Goal: Transaction & Acquisition: Subscribe to service/newsletter

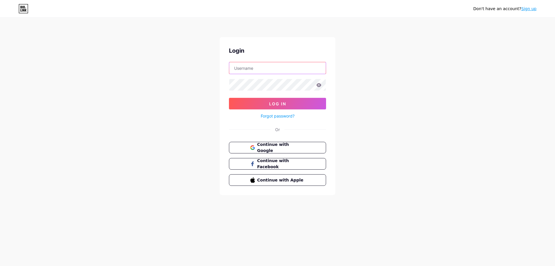
click at [277, 69] on input "text" at bounding box center [277, 68] width 97 height 12
click at [152, 97] on div "Don't have an account? Sign up Login Log In Forgot password? Or Continue with G…" at bounding box center [277, 106] width 555 height 213
click at [264, 70] on input "text" at bounding box center [277, 68] width 97 height 12
click at [149, 102] on div "Don't have an account? Sign up Login Log In Forgot password? Or Continue with G…" at bounding box center [277, 106] width 555 height 213
drag, startPoint x: 80, startPoint y: 28, endPoint x: 146, endPoint y: 3, distance: 70.8
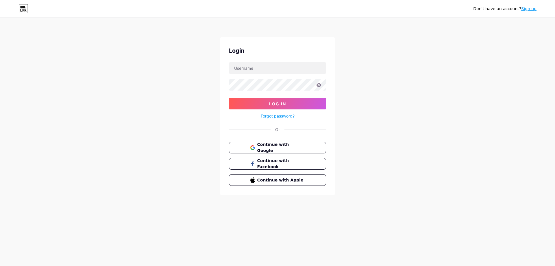
click at [81, 28] on div "Don't have an account? Sign up Login Log In Forgot password? Or Continue with G…" at bounding box center [277, 106] width 555 height 213
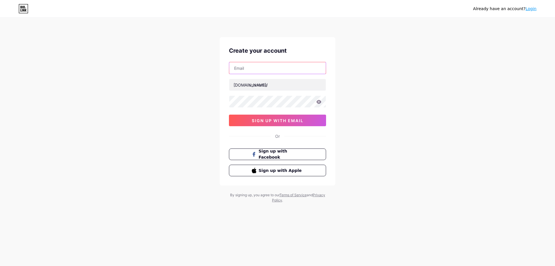
click at [254, 68] on input "text" at bounding box center [277, 68] width 97 height 12
type input "[EMAIL_ADDRESS][DOMAIN_NAME]"
click at [240, 64] on input "[EMAIL_ADDRESS][DOMAIN_NAME]" at bounding box center [277, 68] width 97 height 12
click at [241, 69] on input "[EMAIL_ADDRESS][DOMAIN_NAME]" at bounding box center [277, 68] width 97 height 12
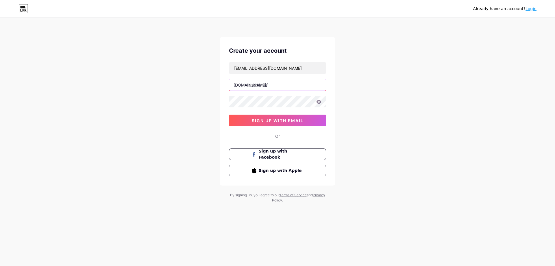
click at [270, 86] on input "text" at bounding box center [277, 85] width 97 height 12
paste input "petchefy"
type input "petchefy"
click at [378, 109] on div "Already have an account? Login Create your account petchefy.seo@gmail.com bio.l…" at bounding box center [277, 110] width 555 height 221
click at [371, 99] on div "Already have an account? Login Create your account petchefy.seo@gmail.com bio.l…" at bounding box center [277, 110] width 555 height 221
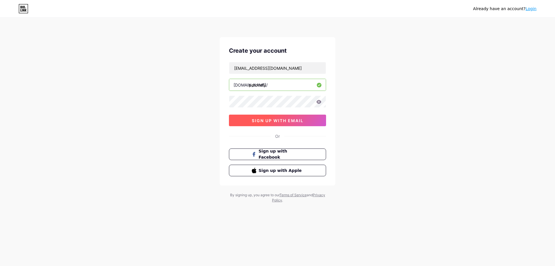
click at [272, 122] on span "sign up with email" at bounding box center [278, 120] width 52 height 5
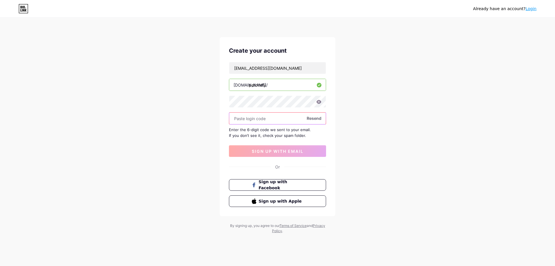
paste input "565798"
type input "565798"
click at [261, 150] on span "sign up with email" at bounding box center [278, 151] width 52 height 5
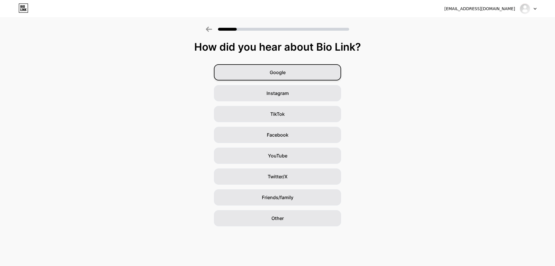
click at [285, 70] on span "Google" at bounding box center [278, 72] width 16 height 7
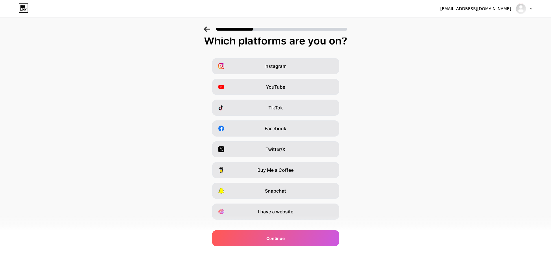
scroll to position [17, 0]
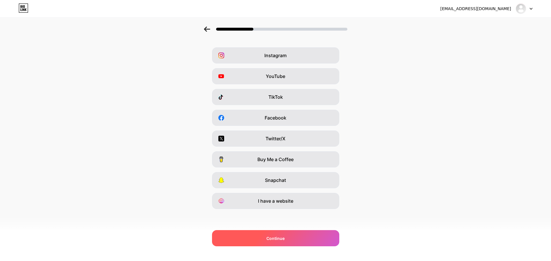
click at [278, 238] on span "Continue" at bounding box center [275, 239] width 18 height 6
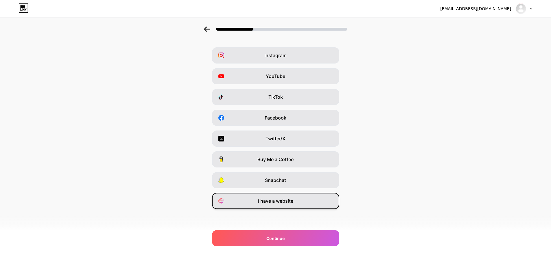
click at [276, 203] on span "I have a website" at bounding box center [275, 201] width 35 height 7
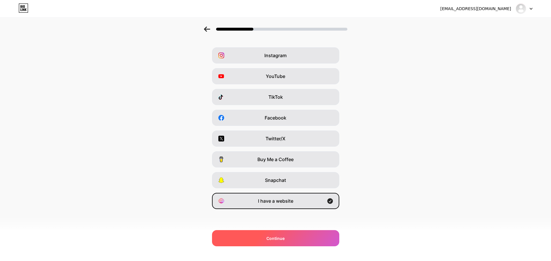
click at [290, 237] on div "Continue" at bounding box center [275, 238] width 127 height 16
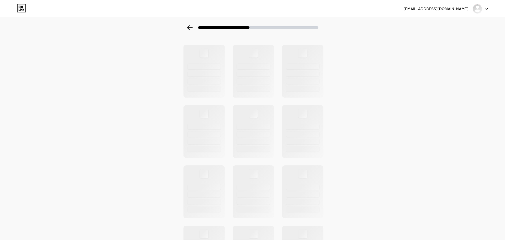
scroll to position [0, 0]
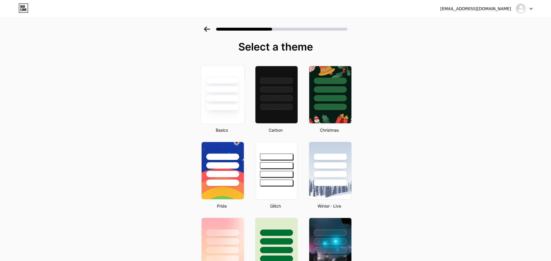
click at [228, 102] on div at bounding box center [223, 98] width 34 height 7
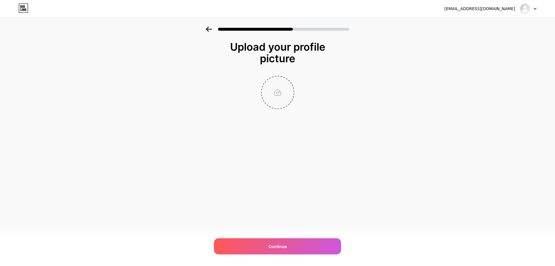
drag, startPoint x: 265, startPoint y: 86, endPoint x: 274, endPoint y: 90, distance: 8.7
click at [267, 86] on input "file" at bounding box center [278, 92] width 32 height 32
type input "C:\fakepath\Petchefy.png"
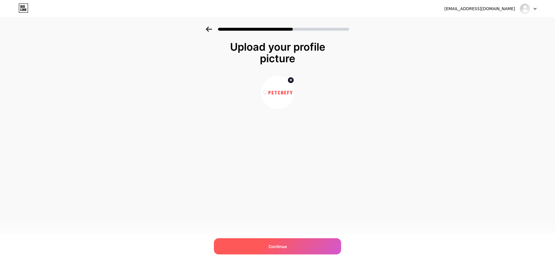
click at [277, 245] on span "Continue" at bounding box center [278, 246] width 18 height 6
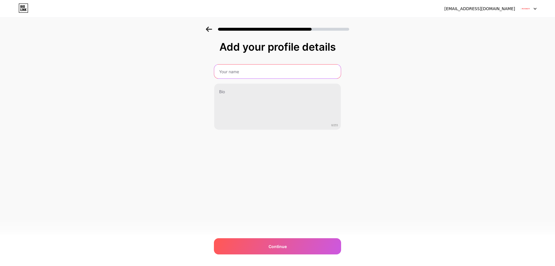
click at [245, 71] on input "text" at bounding box center [277, 71] width 127 height 14
type input "PETCHEFY"
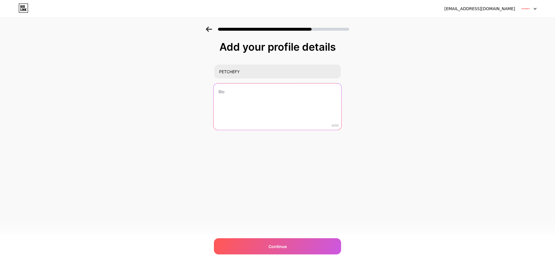
click at [245, 94] on textarea at bounding box center [278, 106] width 128 height 47
paste textarea "Fresh dog food delivery with veggies and oats. Trusted pet food delivery compan…"
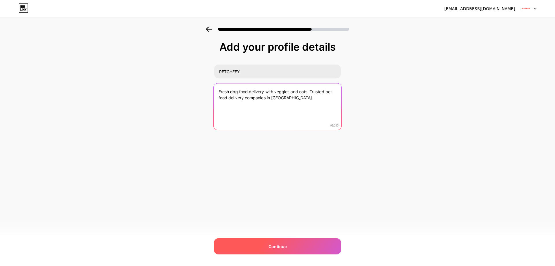
type textarea "Fresh dog food delivery with veggies and oats. Trusted pet food delivery compan…"
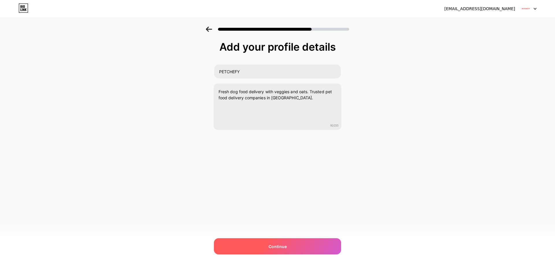
click at [281, 246] on span "Continue" at bounding box center [278, 246] width 18 height 6
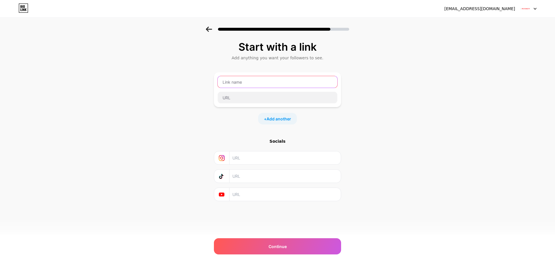
click at [246, 85] on input "text" at bounding box center [278, 82] width 120 height 12
type input "Website"
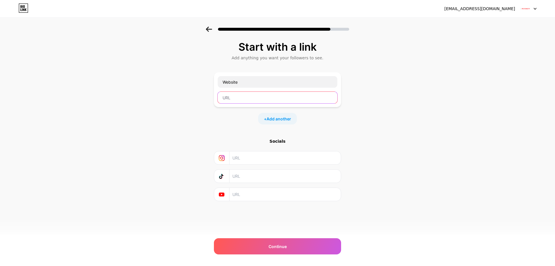
click at [227, 102] on input "text" at bounding box center [278, 98] width 120 height 12
paste input "https://petchefy.com/"
type input "https://petchefy.com/"
click at [251, 162] on input "text" at bounding box center [285, 157] width 105 height 13
paste input "https://instagram.com/petchefy"
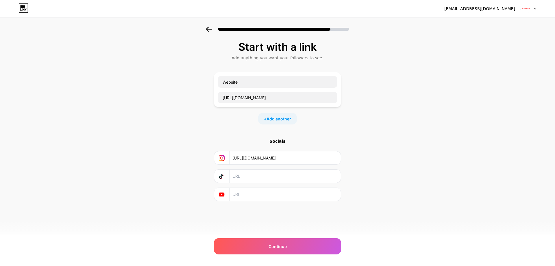
click at [447, 164] on div "Start with a link Add anything you want your followers to see. Website https://…" at bounding box center [277, 128] width 555 height 203
click at [318, 155] on input "https://instagram.com/petchefy" at bounding box center [285, 157] width 105 height 13
type input "https://instagram.com/petchefy"
click at [430, 178] on div "Start with a link Add anything you want your followers to see. Website https://…" at bounding box center [277, 128] width 555 height 203
click at [292, 250] on div "Continue" at bounding box center [277, 246] width 127 height 16
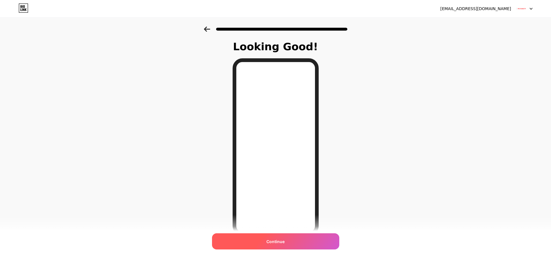
click at [290, 242] on div "Continue" at bounding box center [275, 242] width 127 height 16
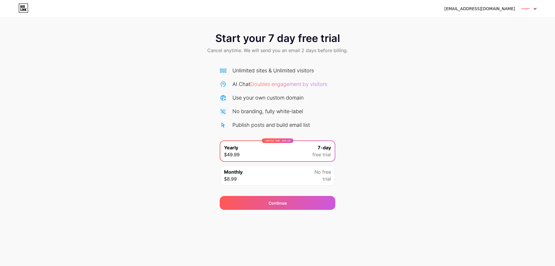
click at [484, 42] on div "Start your 7 day free trial Cancel anytime. We will send you an email 2 days be…" at bounding box center [277, 44] width 555 height 34
click at [528, 8] on img at bounding box center [525, 8] width 11 height 11
click at [108, 57] on div "Start your 7 day free trial Cancel anytime. We will send you an email 2 days be…" at bounding box center [277, 44] width 555 height 34
click at [17, 4] on div "petchefy.seo@gmail.com Logout" at bounding box center [277, 8] width 555 height 10
click at [23, 7] on icon at bounding box center [22, 6] width 1 height 3
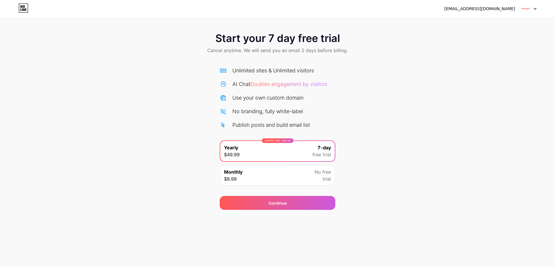
click at [284, 177] on div "Monthly $8.99 No free trial" at bounding box center [277, 175] width 115 height 20
click at [267, 152] on div "LIMITED TIME : 50% off Yearly $49.99 7-day free trial" at bounding box center [277, 151] width 115 height 20
click at [267, 112] on div "No branding, fully white-label" at bounding box center [268, 111] width 71 height 8
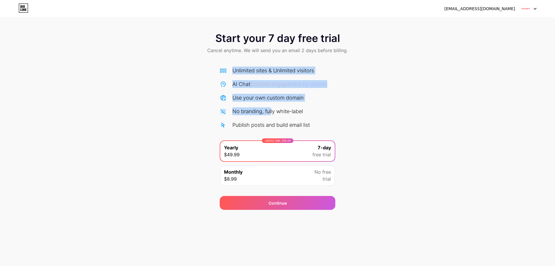
drag, startPoint x: 271, startPoint y: 113, endPoint x: 407, endPoint y: 126, distance: 136.5
click at [407, 126] on div "Start your 7 day free trial Cancel anytime. We will send you an email 2 days be…" at bounding box center [277, 118] width 555 height 183
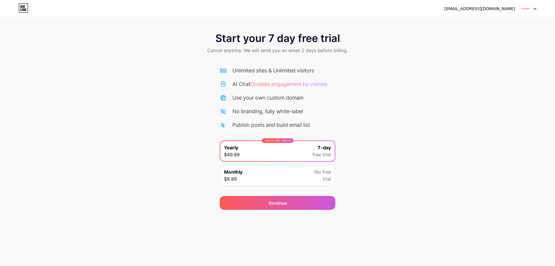
click at [324, 109] on div "No branding, fully white-label" at bounding box center [278, 111] width 116 height 8
click at [294, 152] on div "LIMITED TIME : 50% off Yearly $49.99 7-day free trial" at bounding box center [277, 151] width 115 height 20
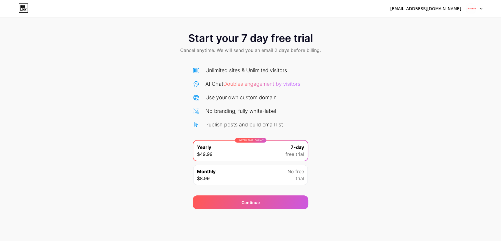
click at [468, 8] on img at bounding box center [470, 8] width 11 height 11
click at [429, 19] on li "Logout" at bounding box center [446, 24] width 72 height 16
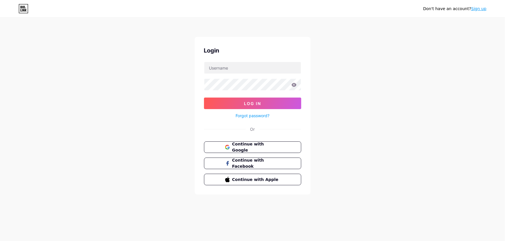
click at [427, 20] on div "Don't have an account? Sign up Login Log In Forgot password? Or Continue with G…" at bounding box center [252, 106] width 505 height 213
click at [213, 64] on input "text" at bounding box center [252, 68] width 97 height 12
click at [436, 92] on div "Don't have an account? Sign up Login Log In Forgot password? Or Continue with G…" at bounding box center [252, 106] width 505 height 213
